Goal: Task Accomplishment & Management: Complete application form

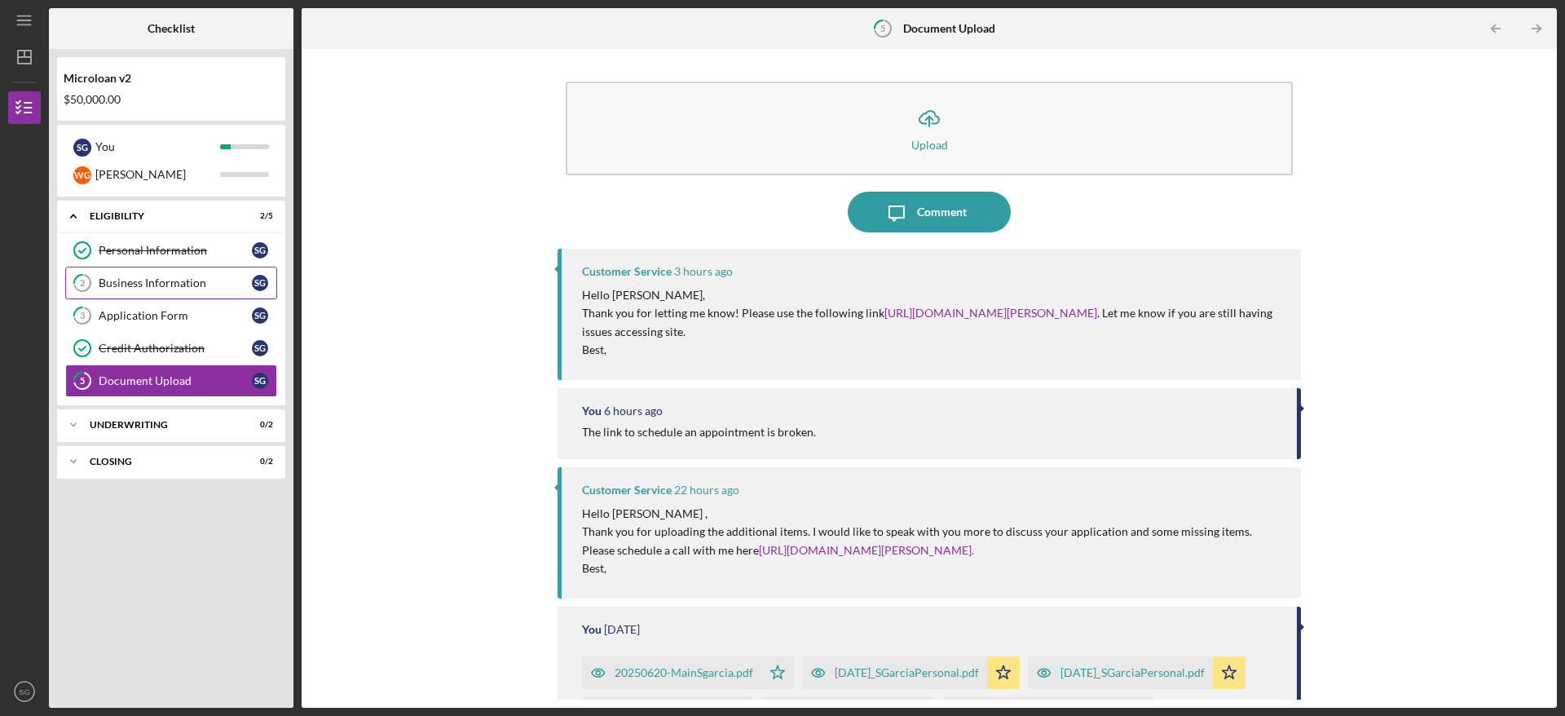
click at [176, 276] on div "Business Information" at bounding box center [175, 282] width 153 height 13
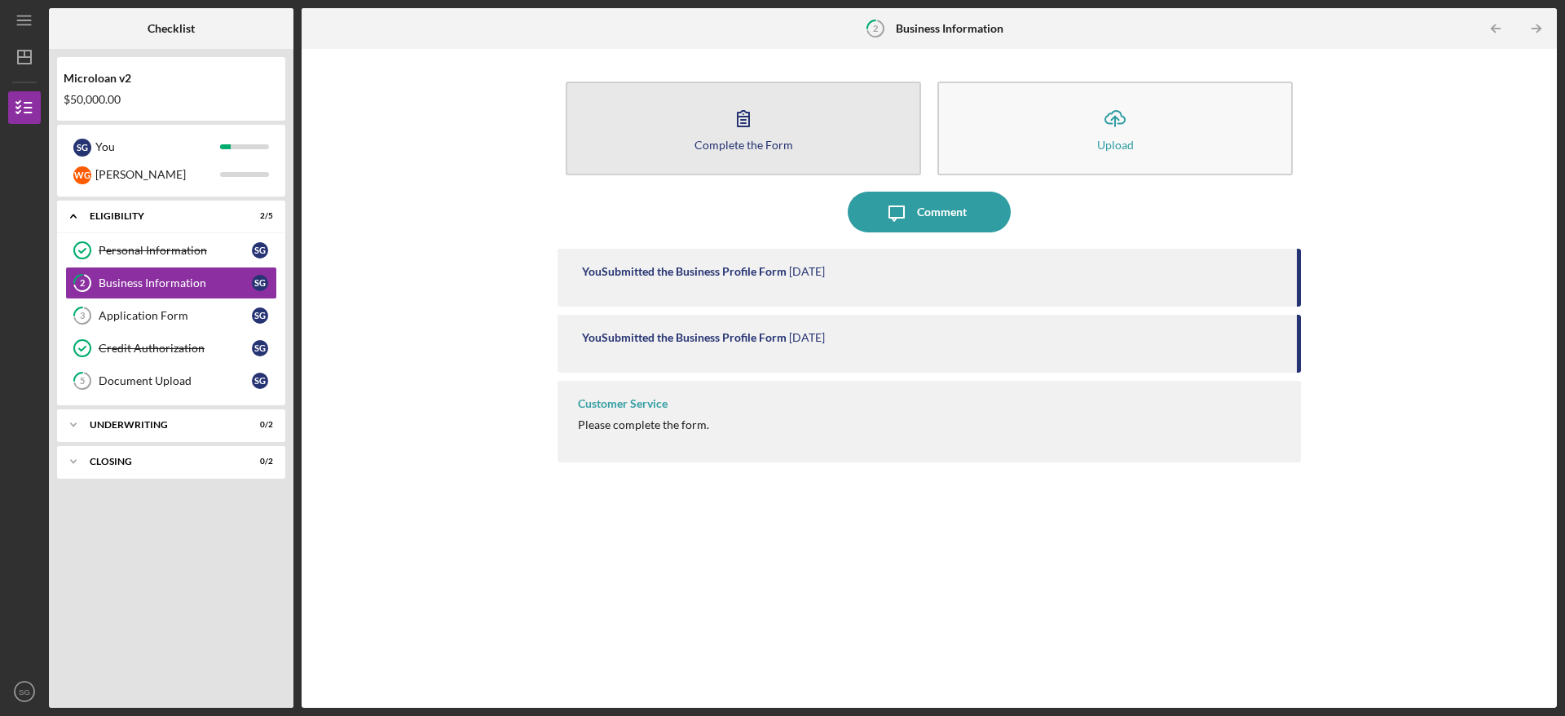
click at [733, 119] on icon "button" at bounding box center [743, 118] width 41 height 41
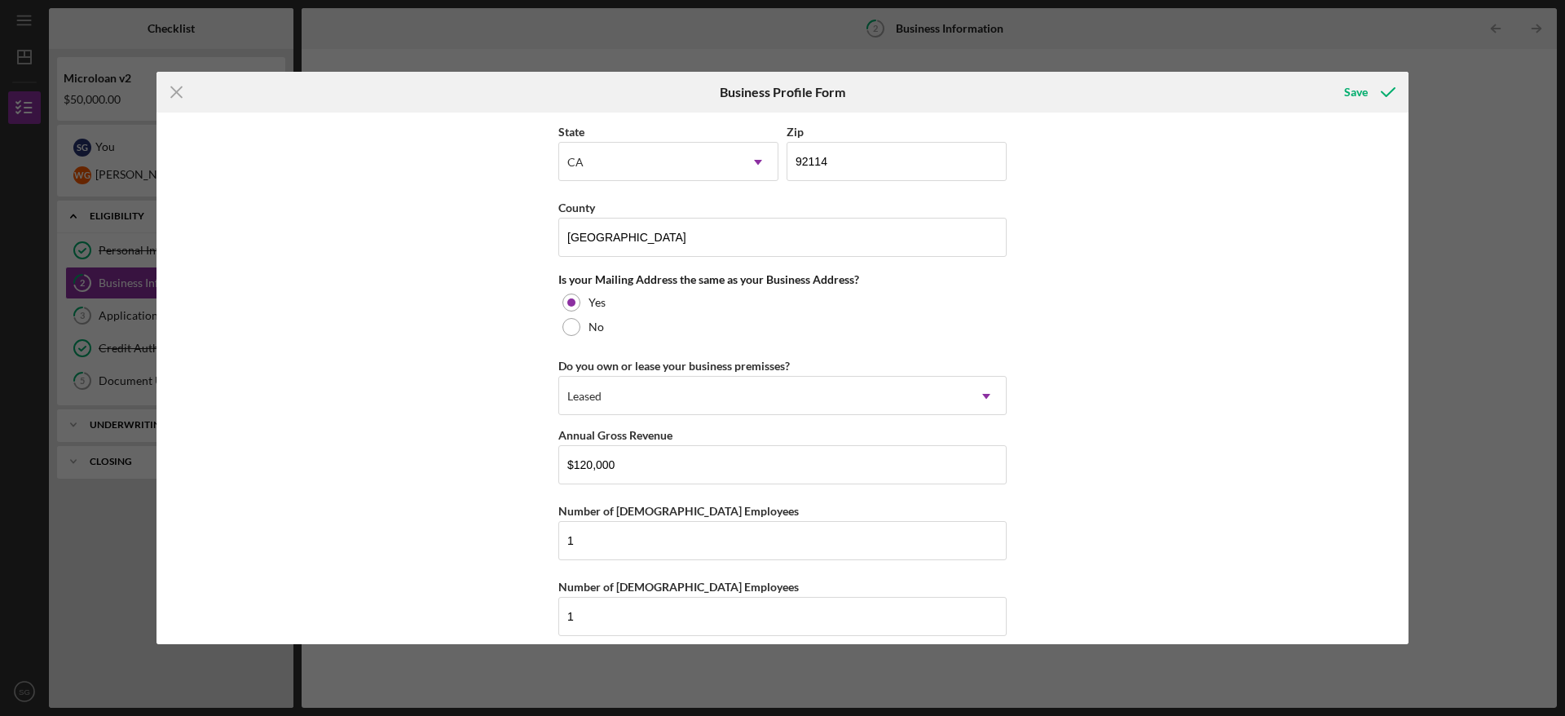
scroll to position [1365, 0]
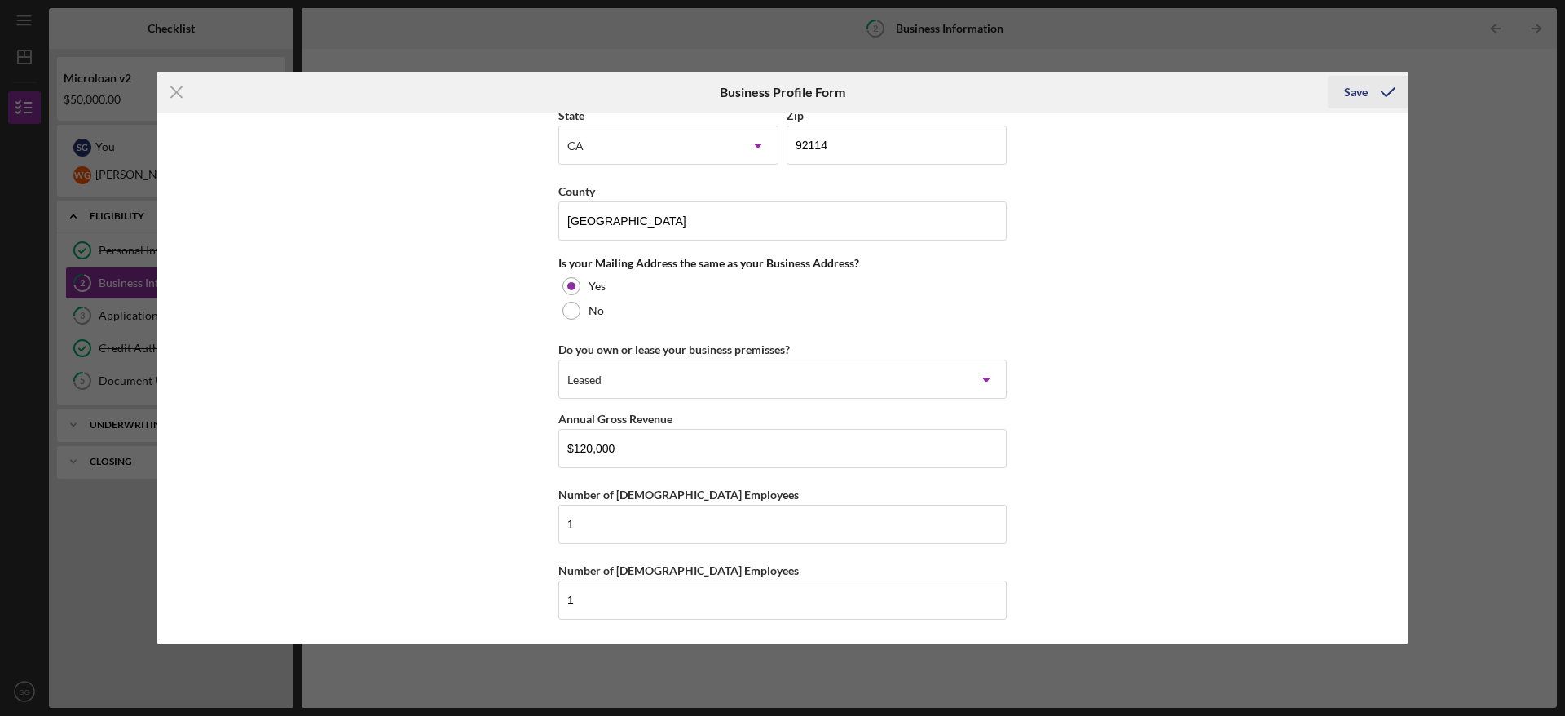
click at [1372, 95] on icon "submit" at bounding box center [1388, 92] width 41 height 41
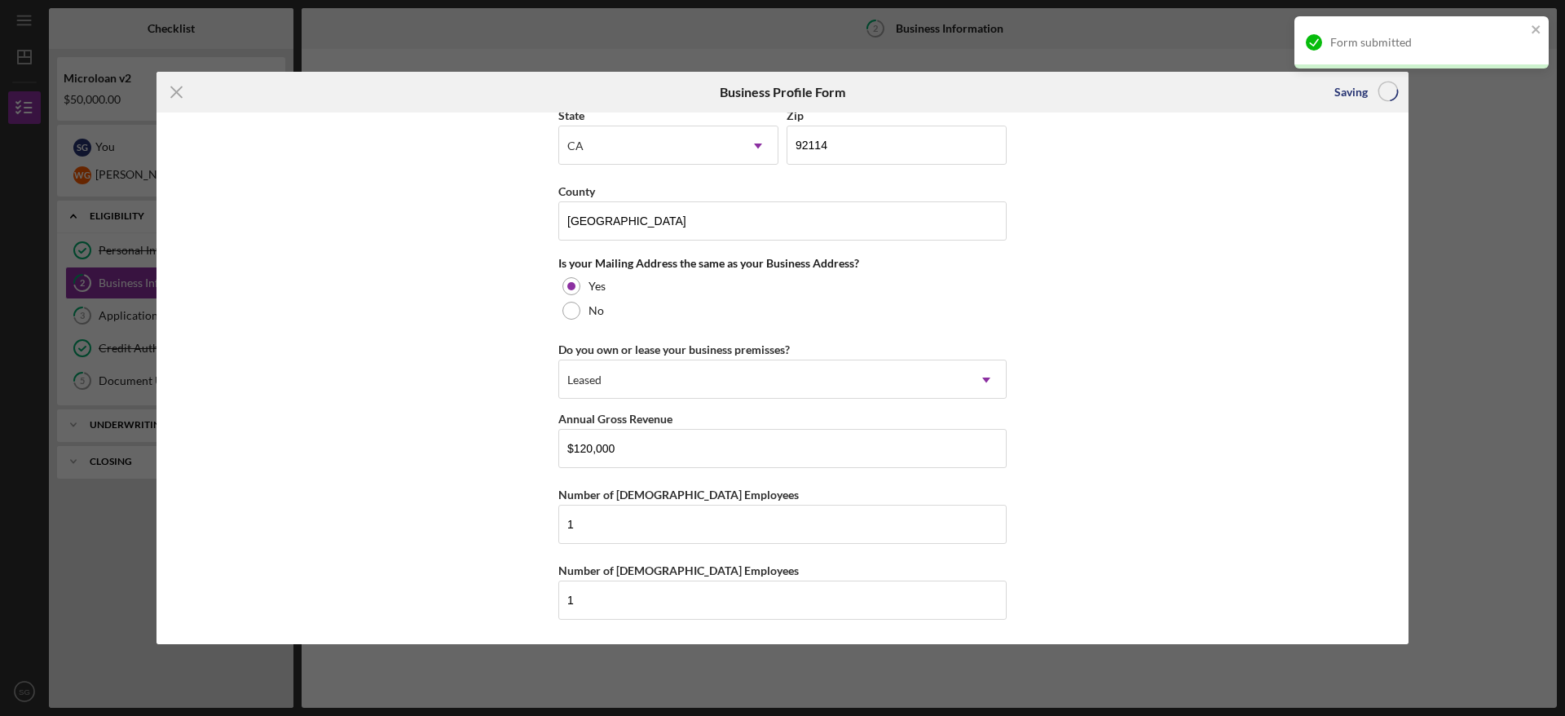
click at [106, 316] on div "Icon/Menu Close Business Profile Form Saving Business Name G-West Express LLC D…" at bounding box center [782, 358] width 1565 height 716
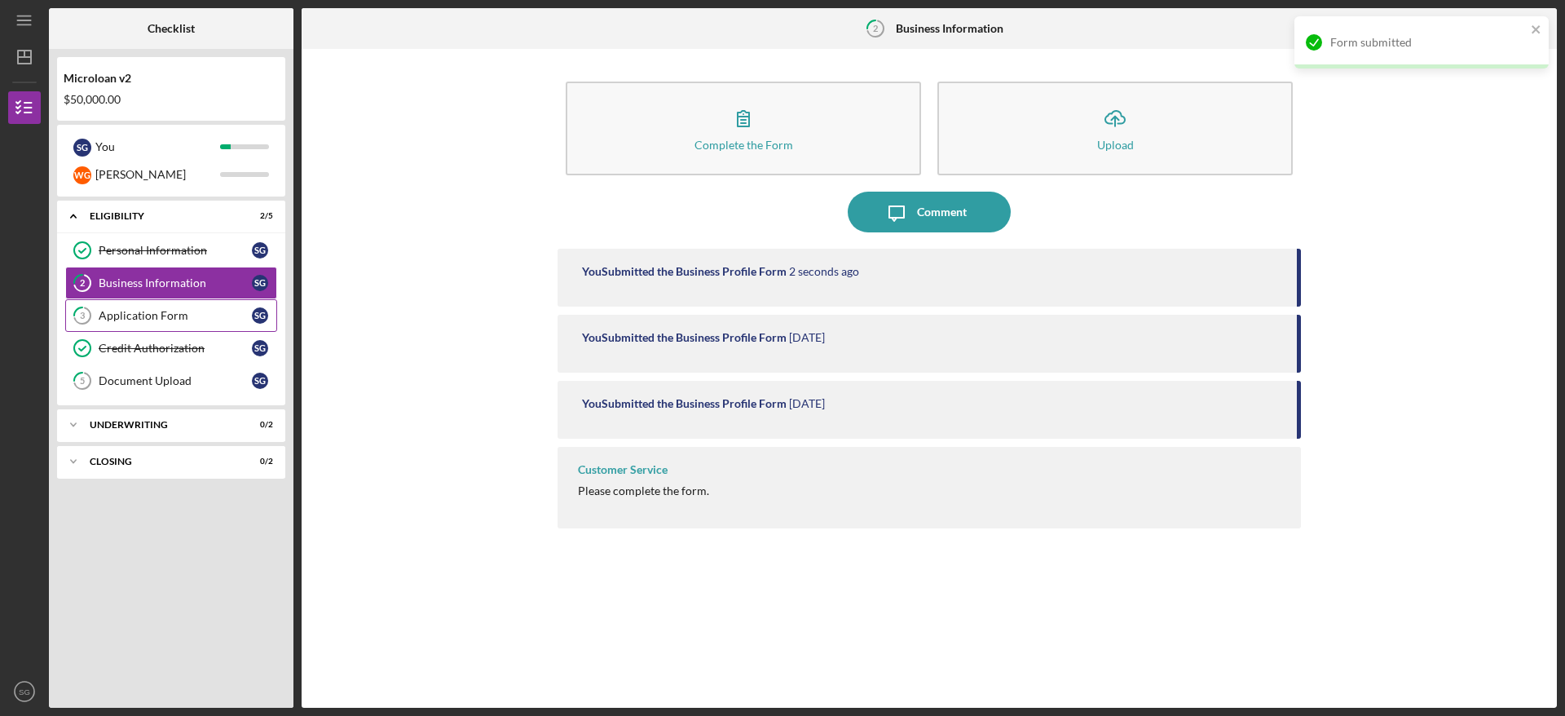
click at [147, 320] on div "Application Form" at bounding box center [175, 315] width 153 height 13
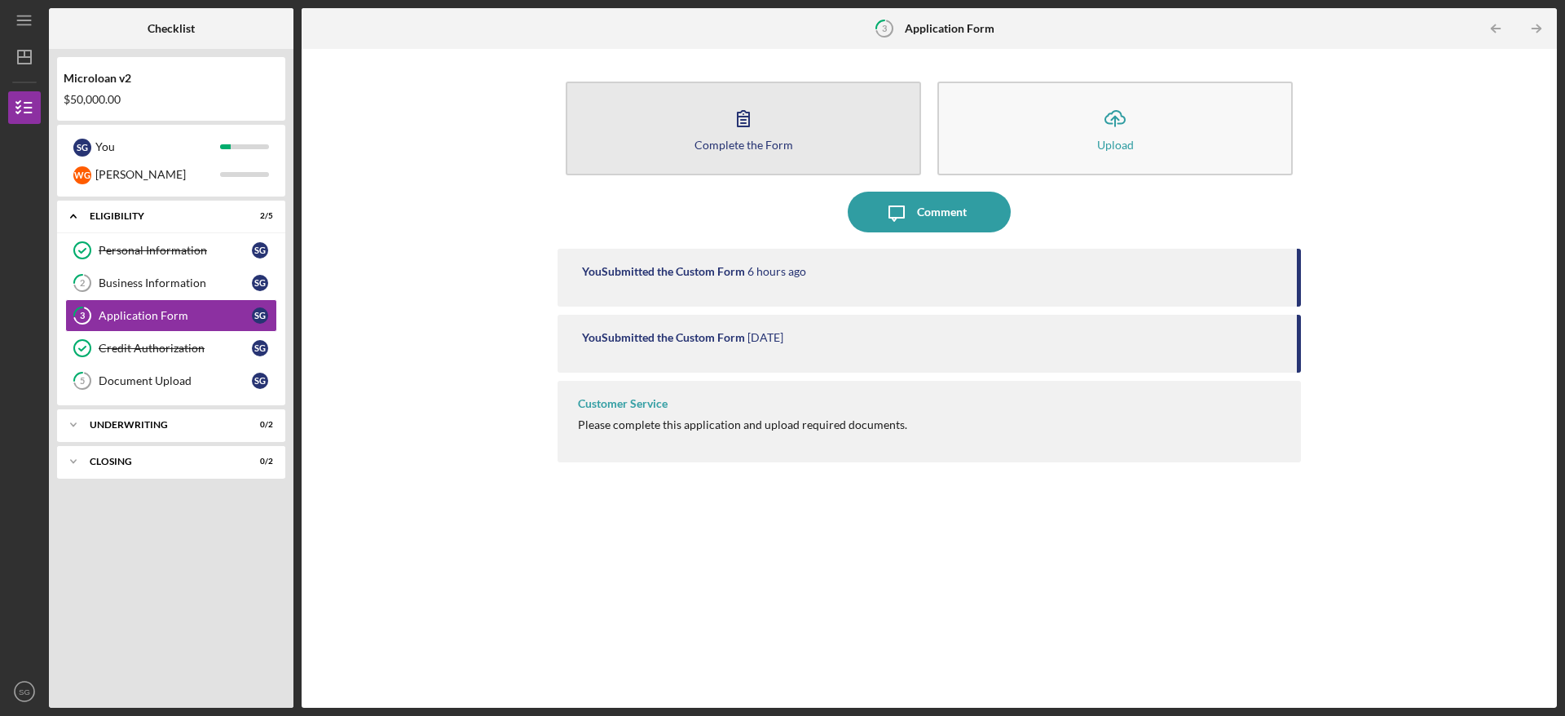
click at [783, 146] on div "Complete the Form" at bounding box center [744, 145] width 99 height 12
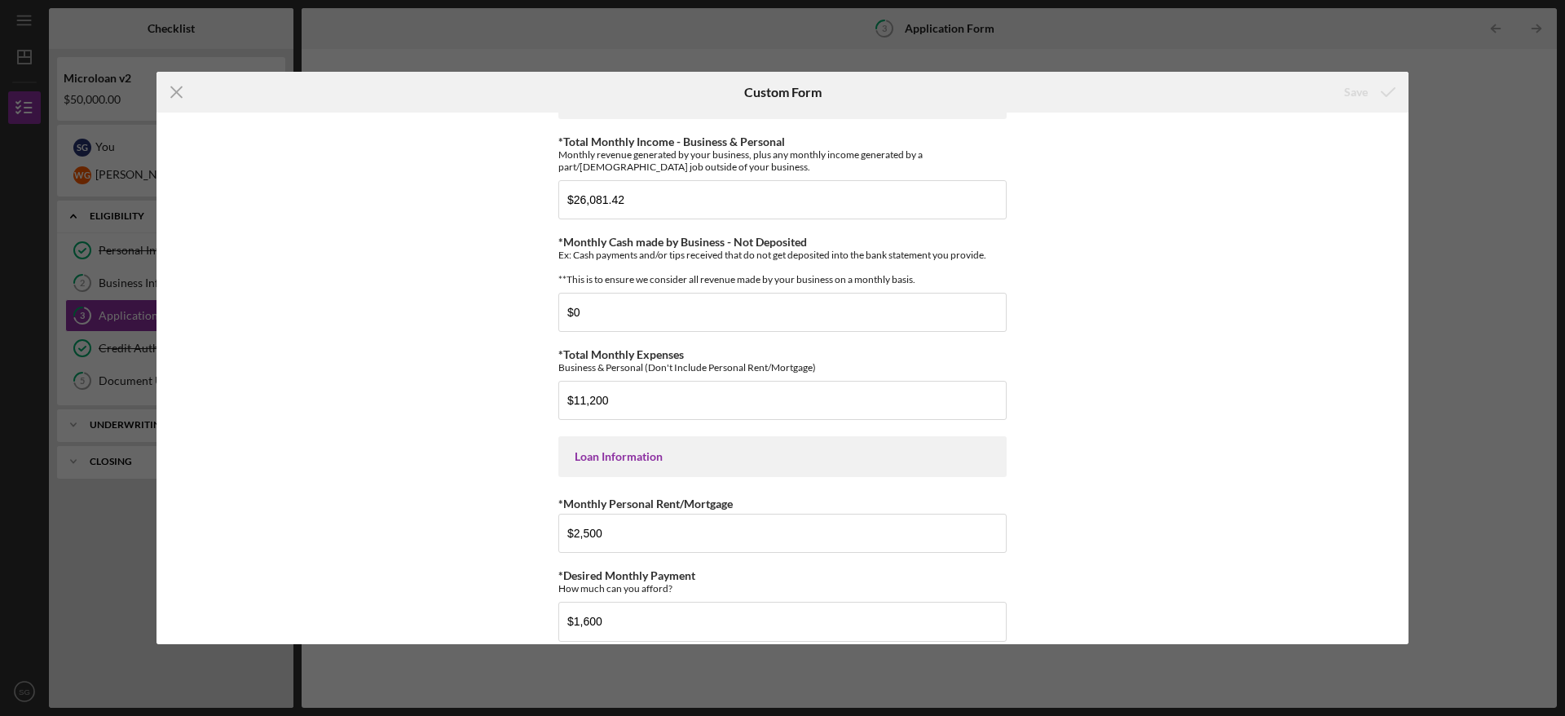
scroll to position [483, 0]
click at [580, 408] on input "$11,200" at bounding box center [782, 398] width 448 height 39
click at [594, 404] on input "$13,200" at bounding box center [782, 398] width 448 height 39
type input "$13,500"
click at [1159, 283] on div "*Applicant Personal Phone Number [PHONE_NUMBER] *How did you hear about us? Nam…" at bounding box center [783, 378] width 1252 height 532
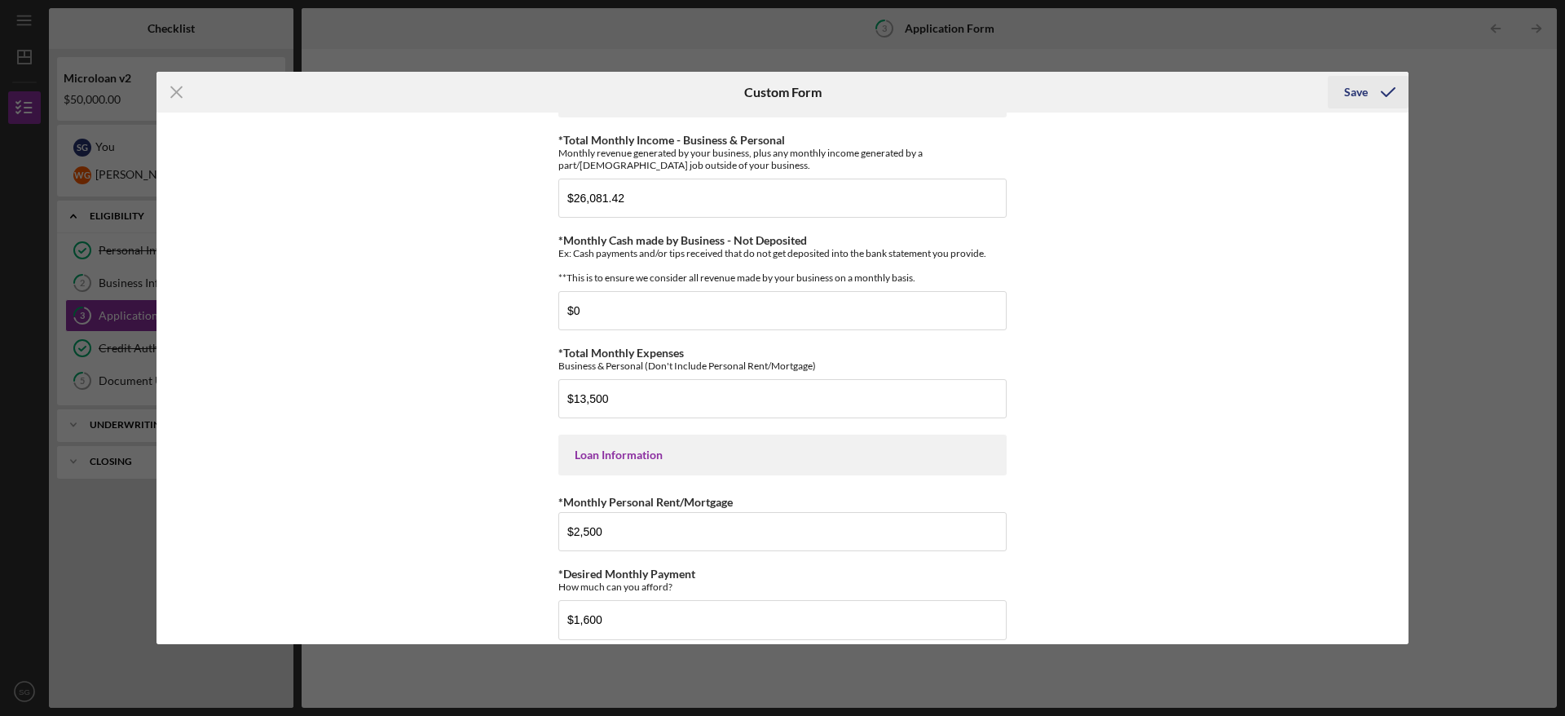
click at [1351, 90] on div "Save" at bounding box center [1356, 92] width 24 height 33
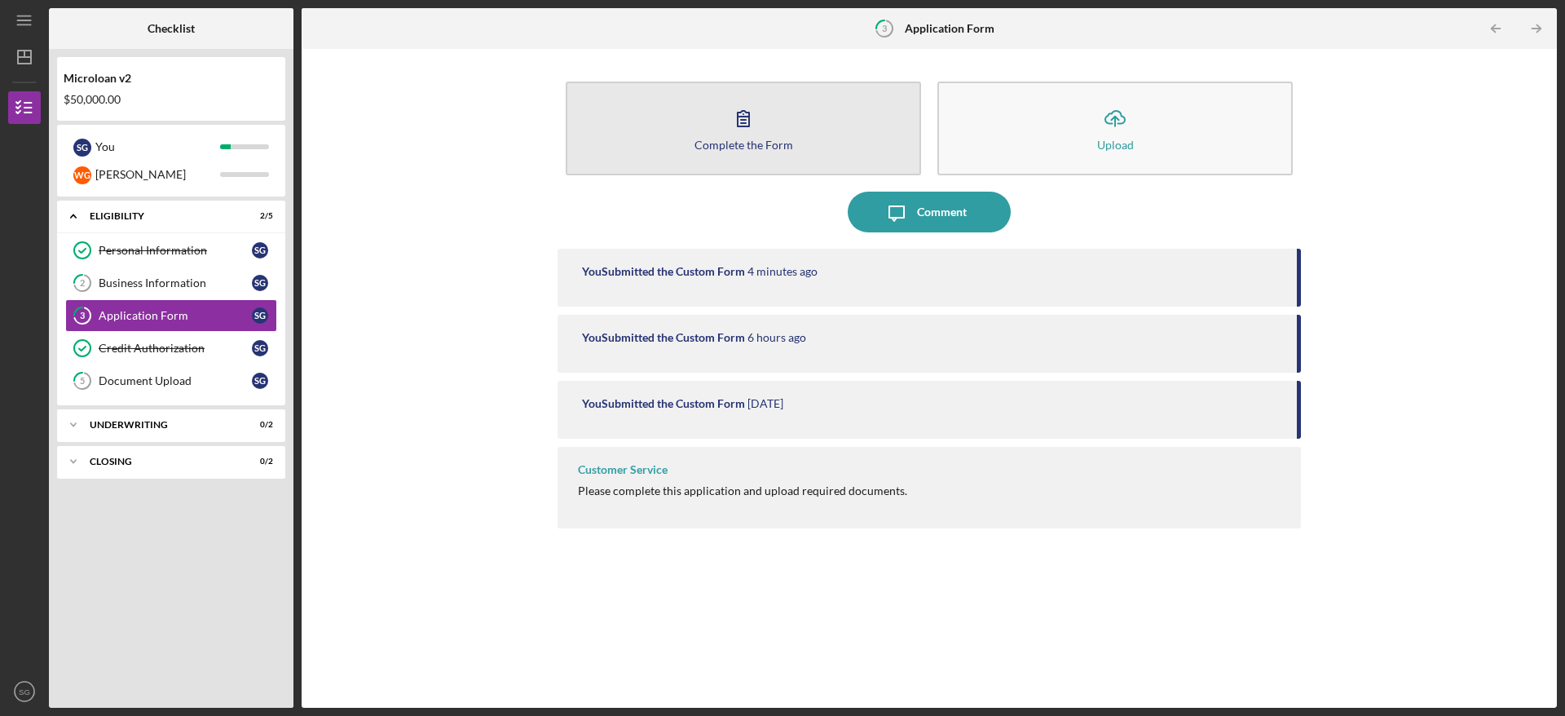
click at [729, 125] on icon "button" at bounding box center [743, 118] width 41 height 41
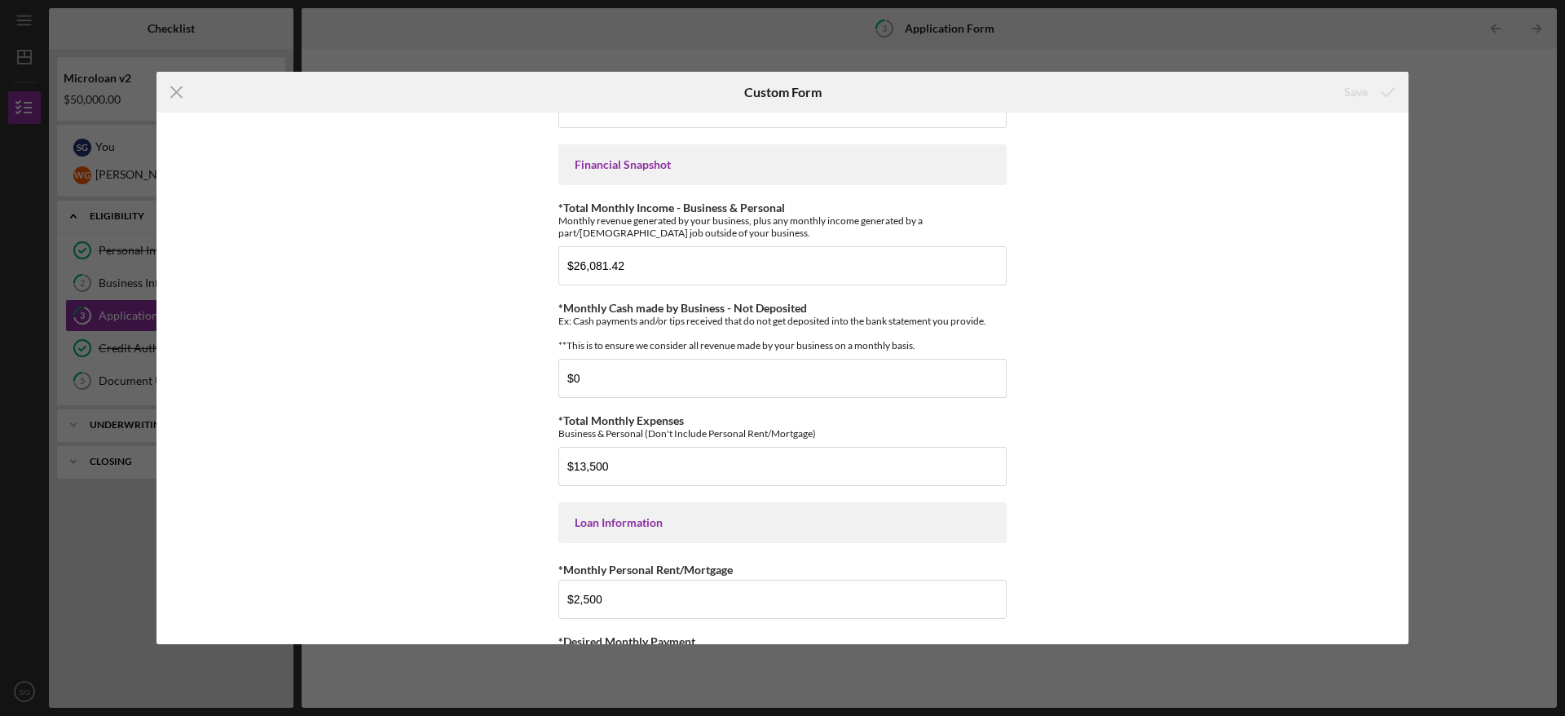
scroll to position [417, 0]
click at [578, 474] on input "$13,500" at bounding box center [782, 464] width 448 height 39
type input "$11,500"
click at [1359, 97] on div "Save" at bounding box center [1356, 92] width 24 height 33
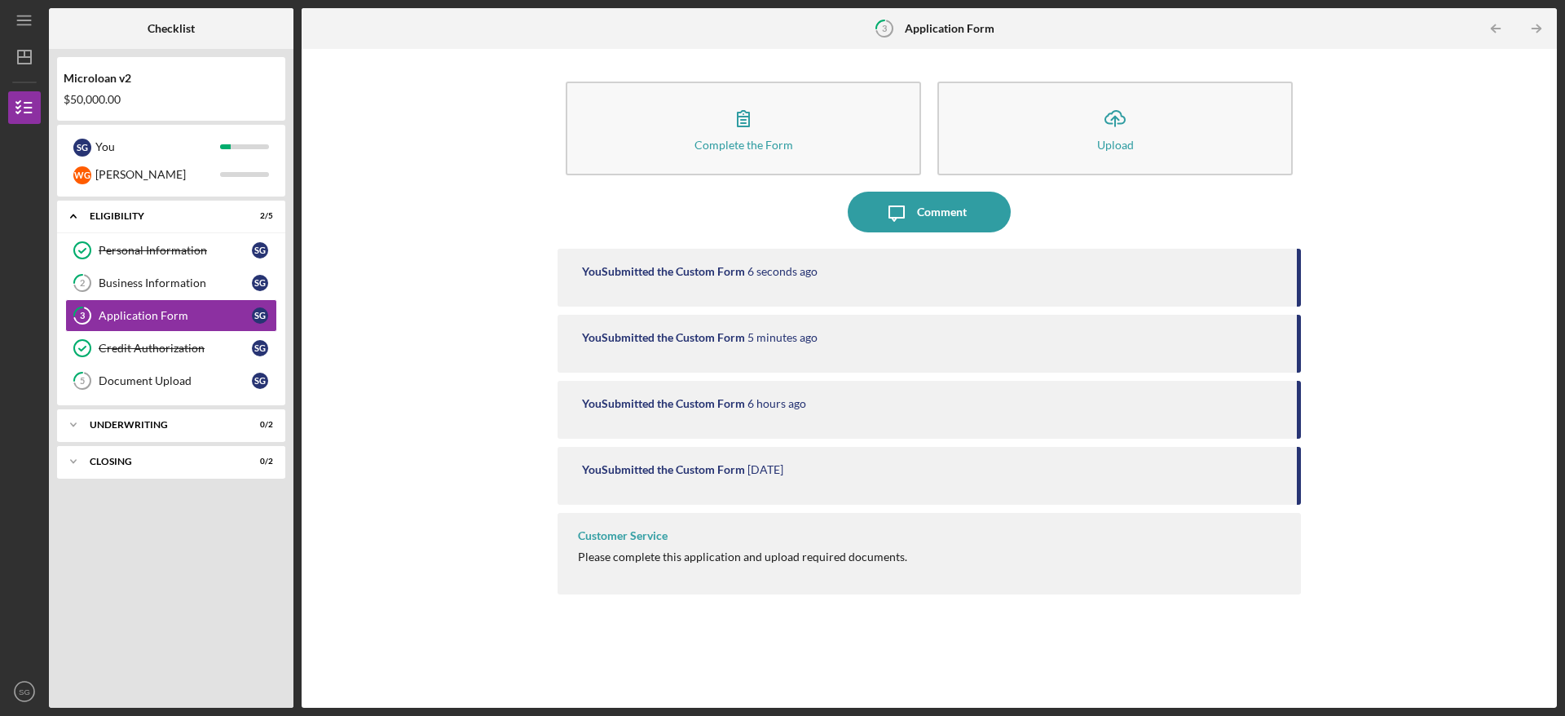
click at [5, 254] on div "Icon/Menu 3 Application Form Checklist Microloan v2 $50,000.00 S G You [PERSON_…" at bounding box center [782, 358] width 1565 height 716
